Goal: Ask a question

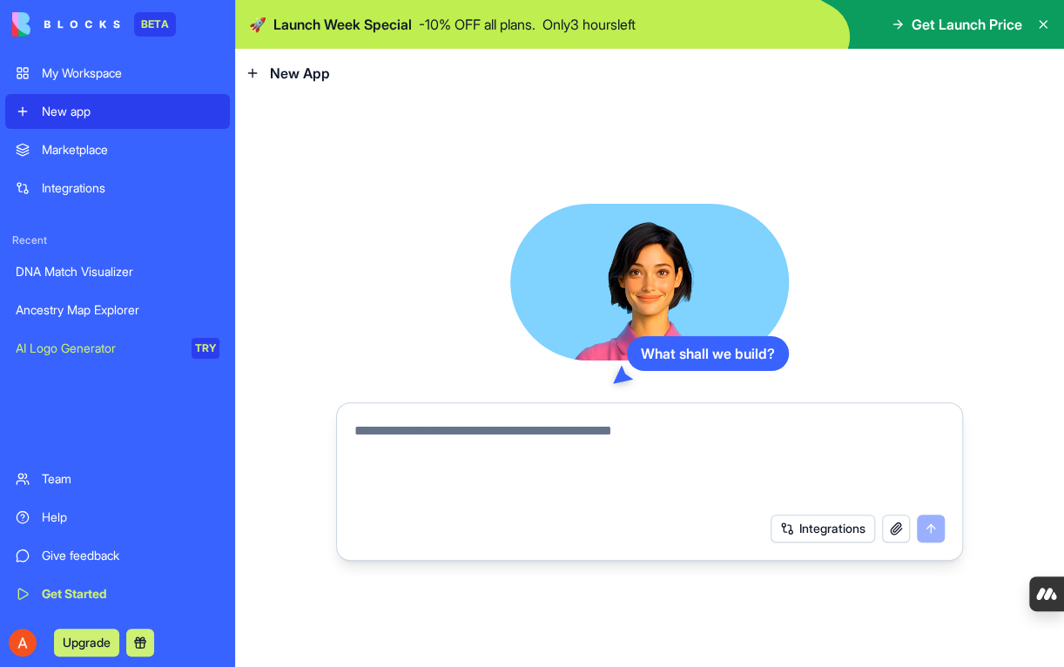
click at [139, 299] on link "Ancestry Map Explorer" at bounding box center [117, 310] width 225 height 35
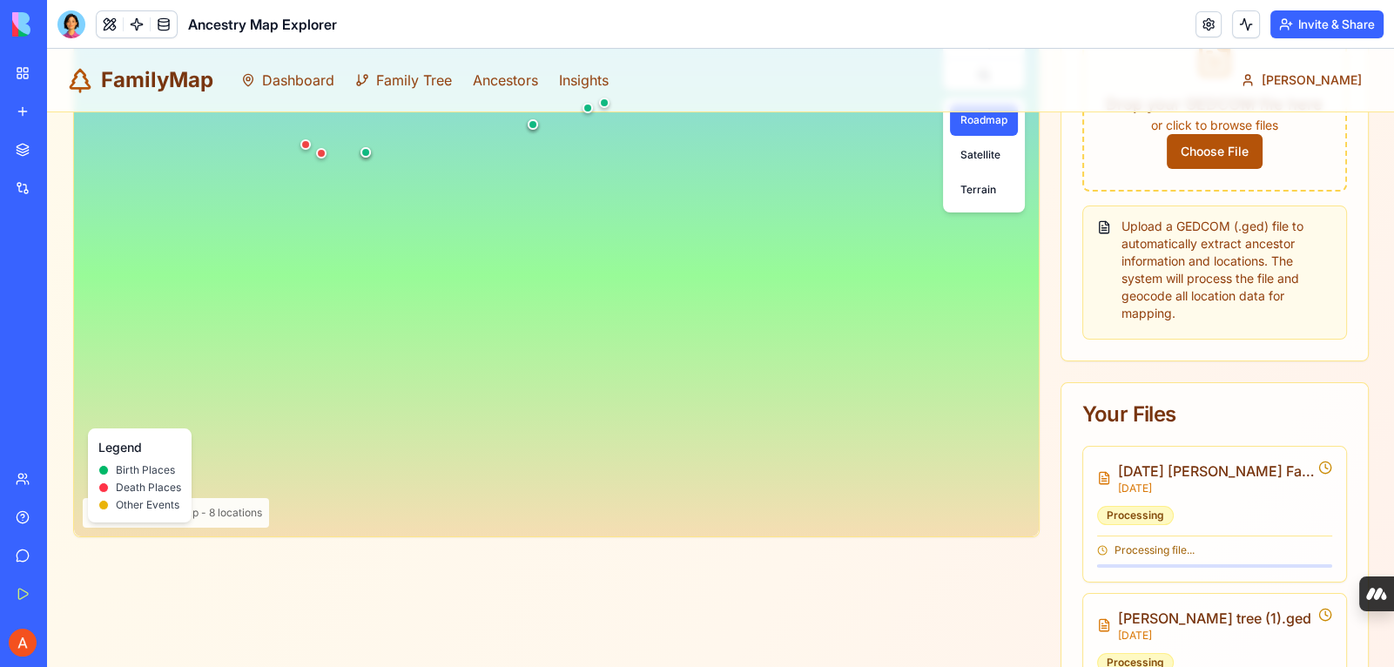
scroll to position [417, 0]
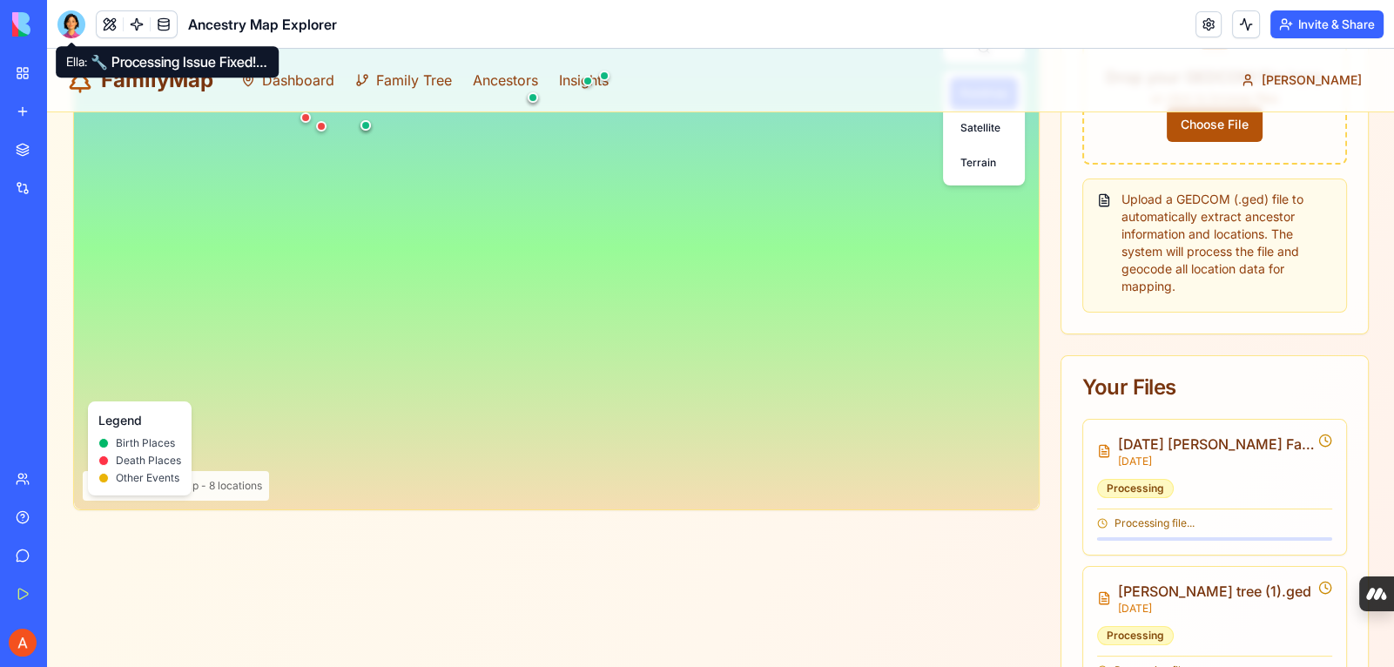
click at [80, 16] on div at bounding box center [71, 24] width 28 height 28
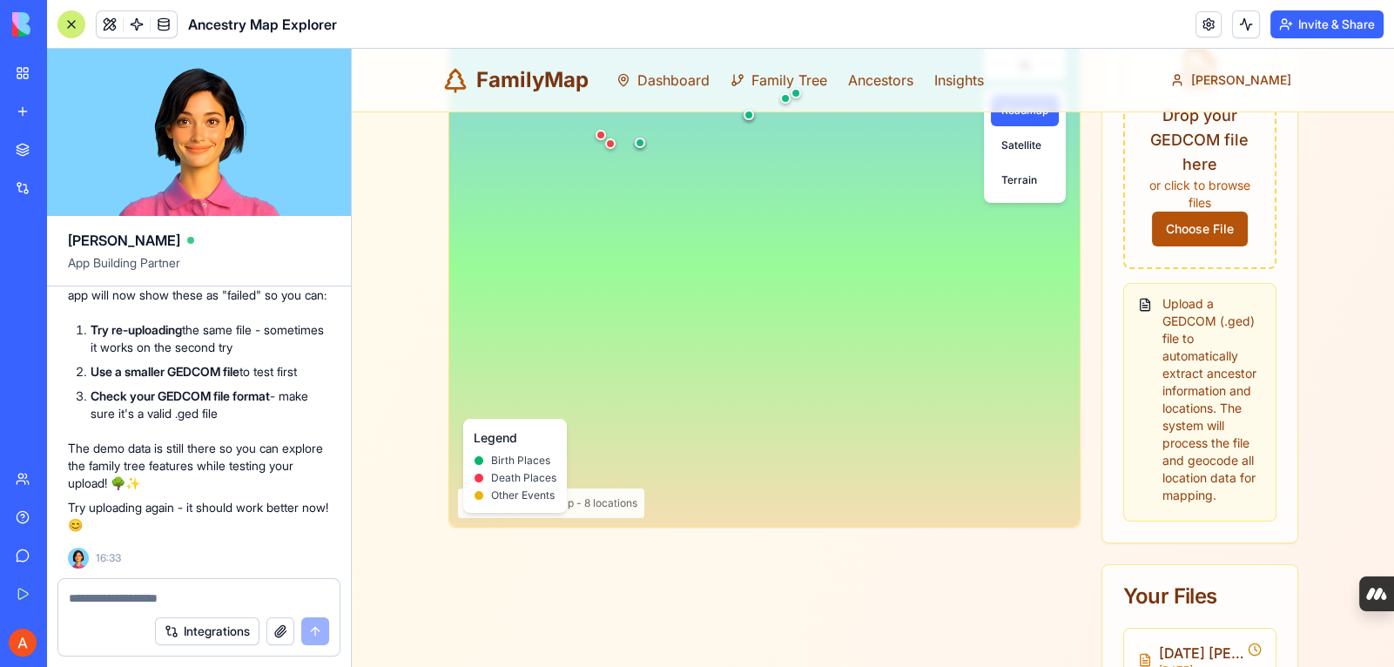
scroll to position [0, 0]
click at [230, 583] on div at bounding box center [198, 593] width 281 height 28
click at [152, 597] on textarea at bounding box center [199, 598] width 260 height 17
click at [151, 596] on textarea at bounding box center [199, 598] width 260 height 17
type textarea "**********"
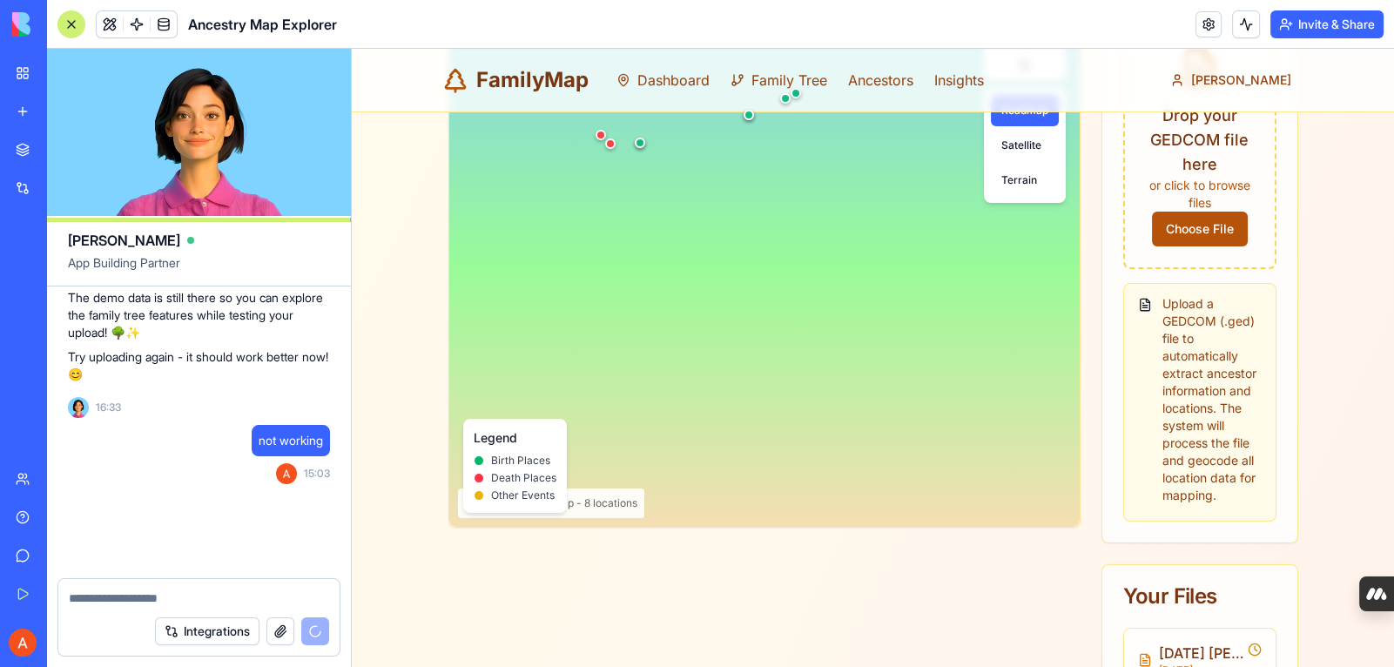
scroll to position [3687, 0]
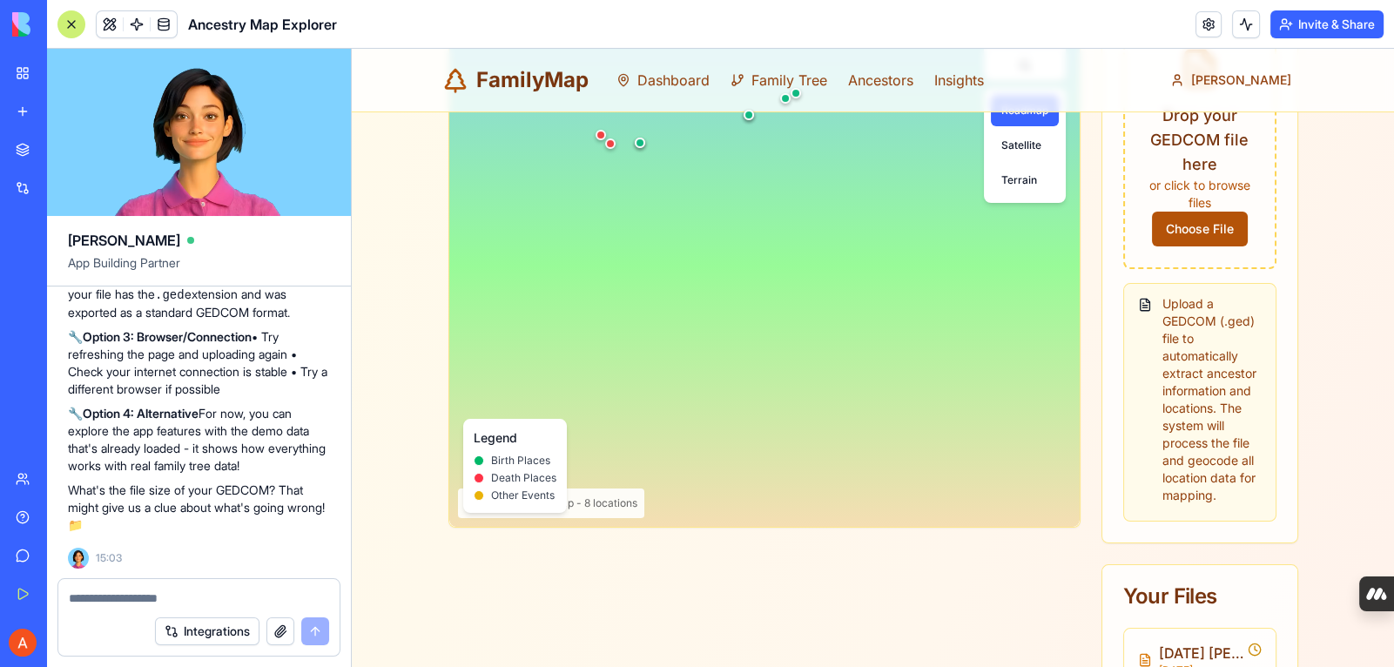
click at [325, 512] on p "What's the file size of your GEDCOM? That might give us a clue about what's goi…" at bounding box center [199, 508] width 262 height 52
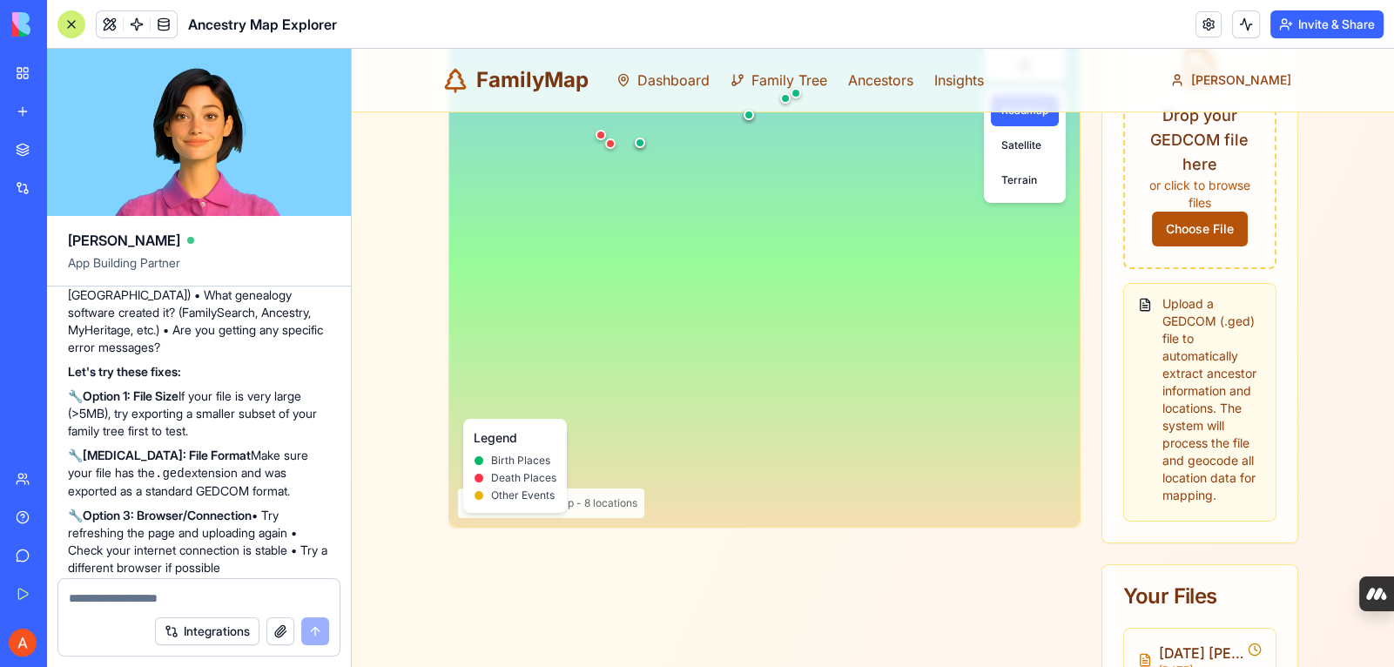
scroll to position [3443, 0]
click at [272, 596] on textarea at bounding box center [199, 598] width 261 height 17
click at [260, 599] on textarea at bounding box center [199, 598] width 261 height 17
type textarea "******"
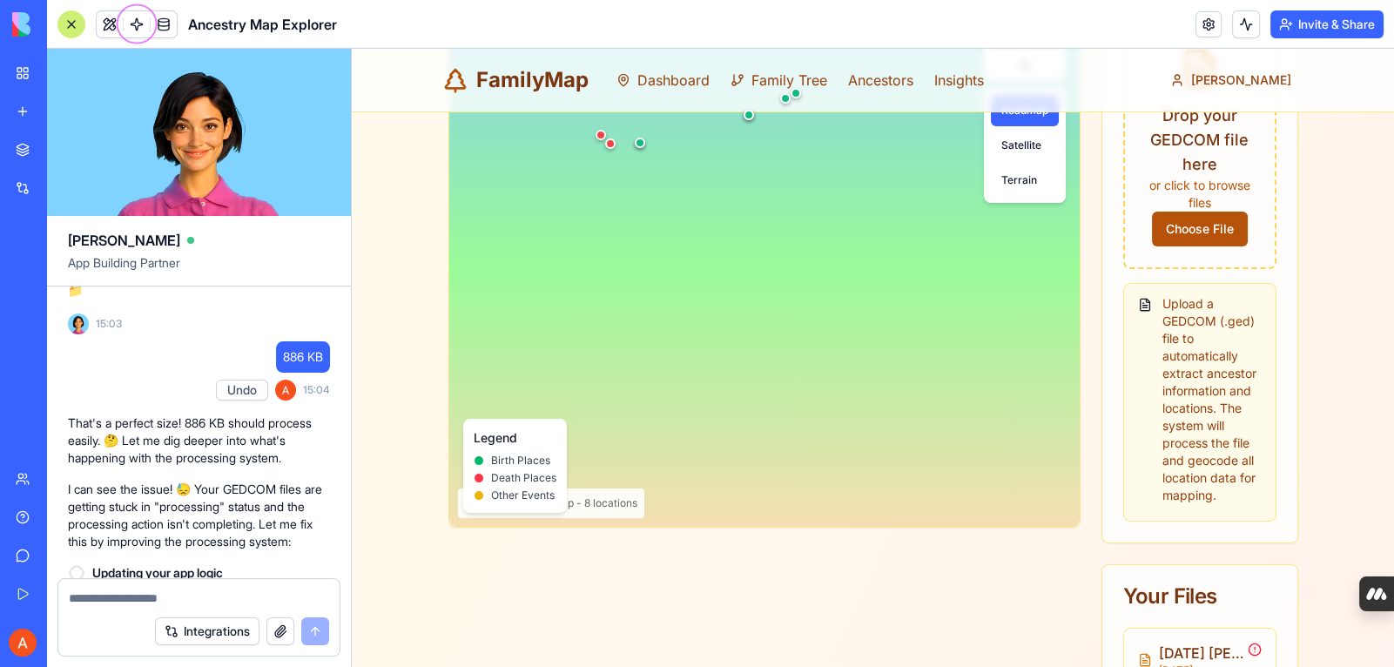
scroll to position [4616, 0]
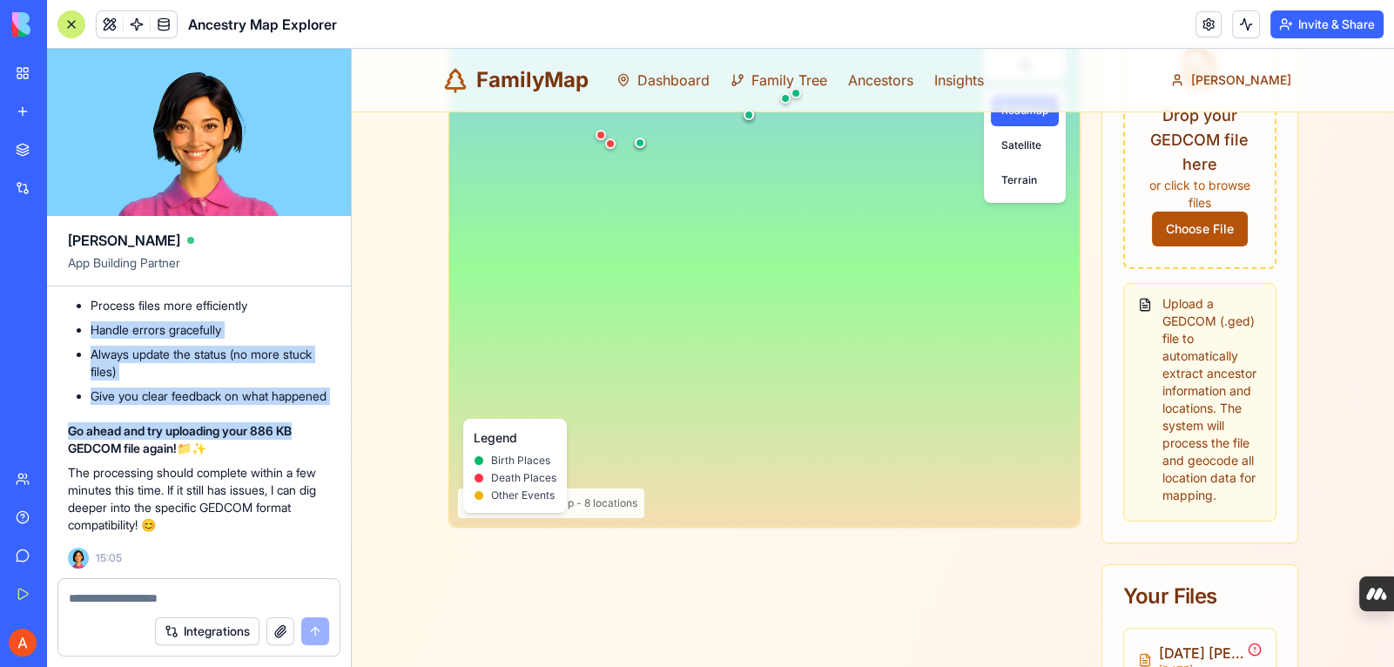
drag, startPoint x: 347, startPoint y: 427, endPoint x: 339, endPoint y: 296, distance: 130.9
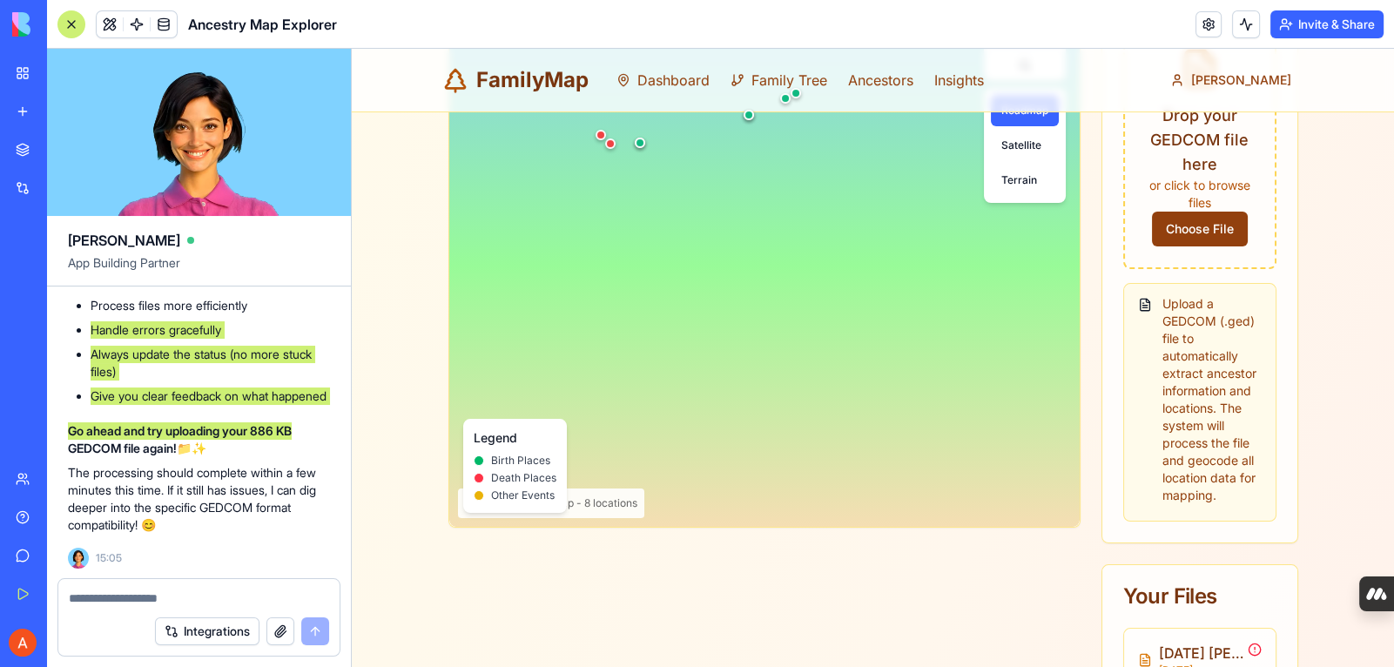
click at [1063, 226] on span "Choose File" at bounding box center [1200, 229] width 96 height 35
click at [352, 49] on input "Choose File" at bounding box center [352, 49] width 0 height 0
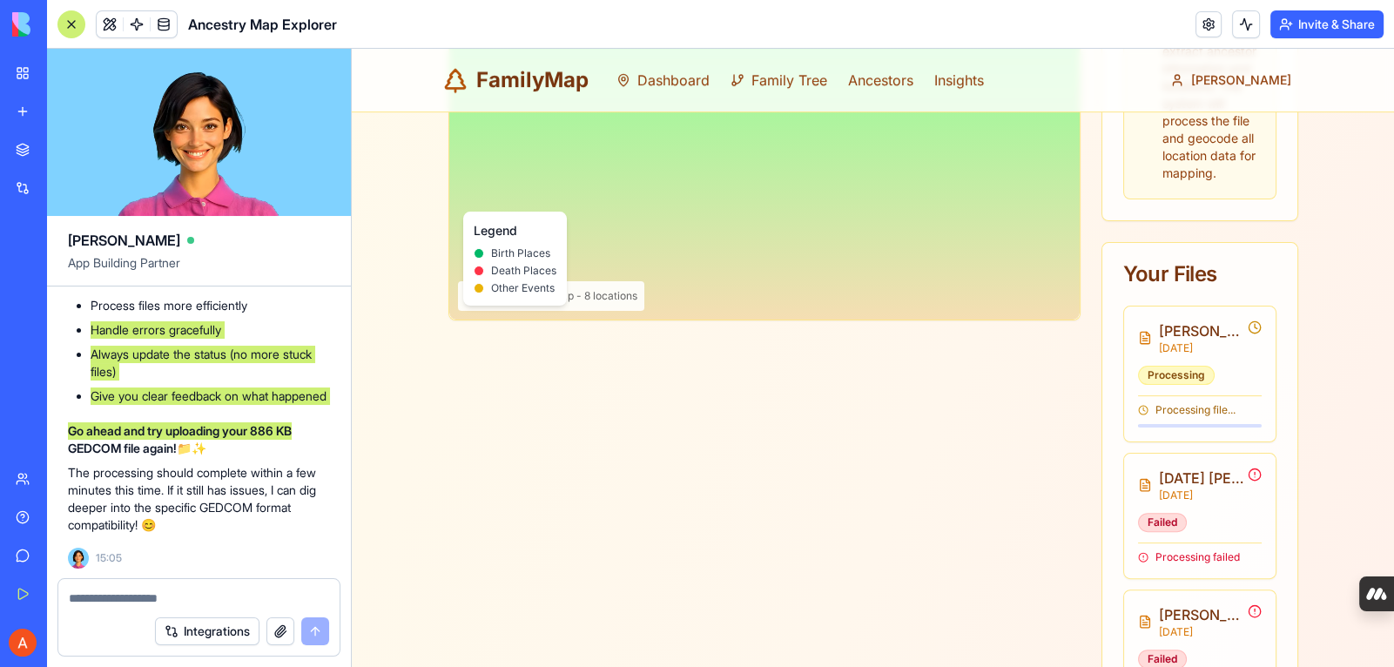
scroll to position [627, 0]
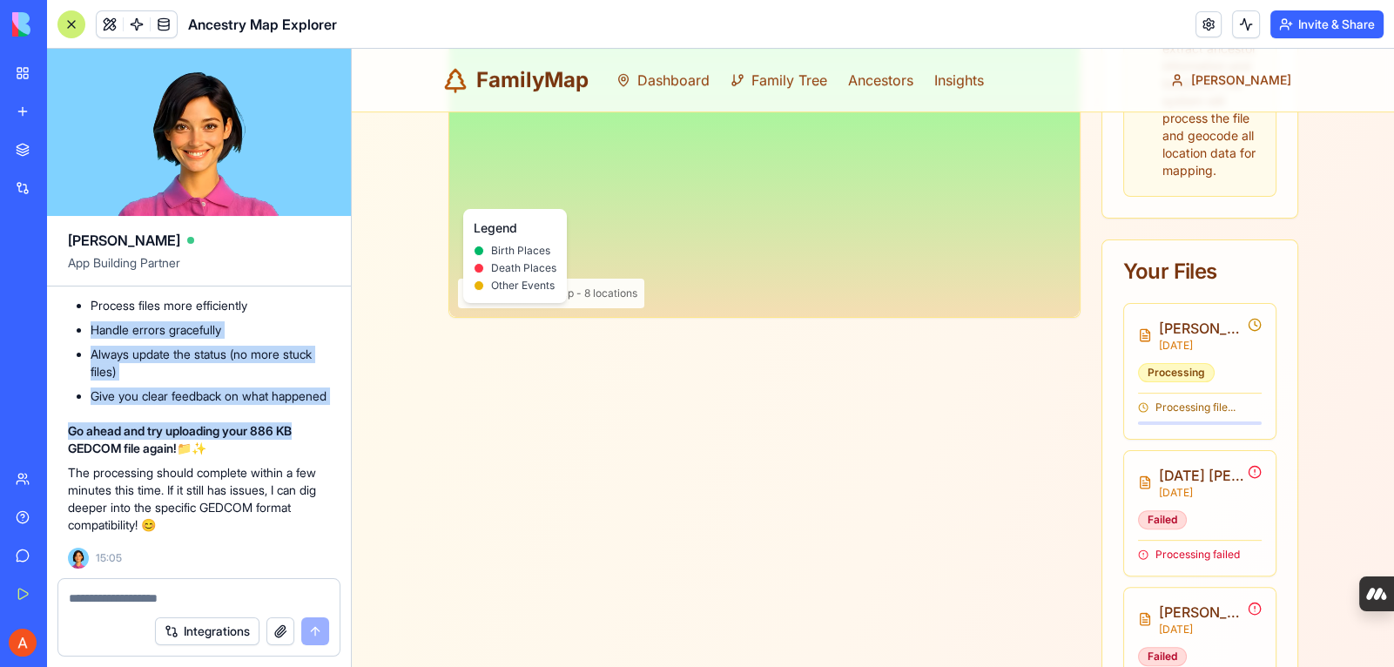
click at [316, 457] on p "Go ahead and try uploading your 886 KB GEDCOM file again! 📁✨" at bounding box center [199, 439] width 262 height 35
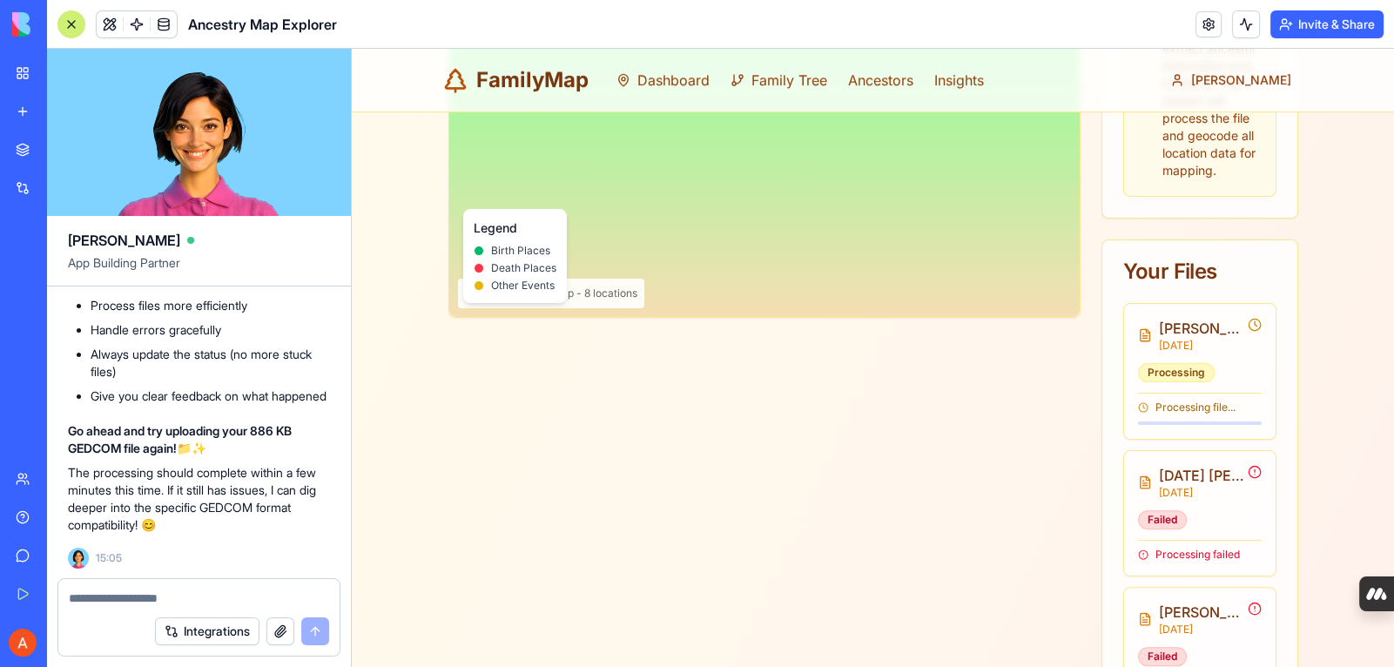
click at [316, 457] on p "Go ahead and try uploading your 886 KB GEDCOM file again! 📁✨" at bounding box center [199, 439] width 262 height 35
